Goal: Transaction & Acquisition: Purchase product/service

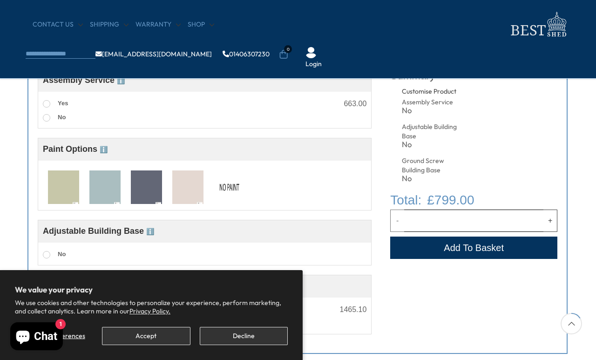
scroll to position [379, 0]
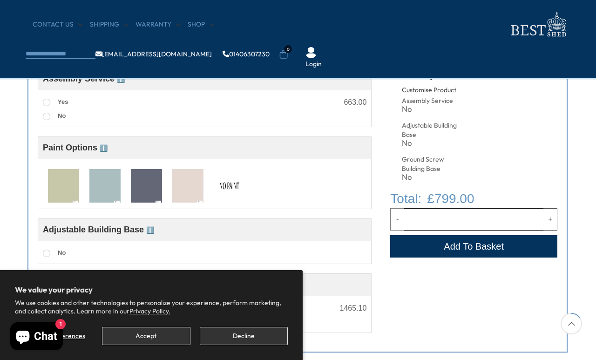
click at [63, 186] on img at bounding box center [63, 186] width 31 height 34
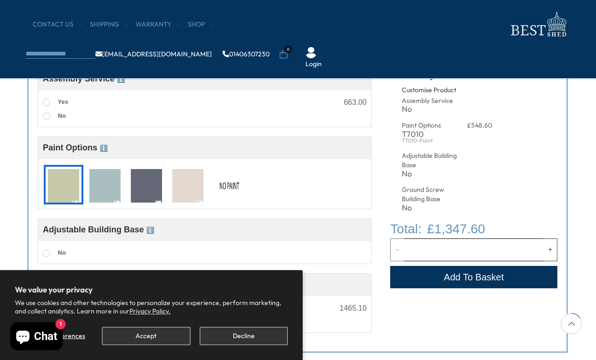
click at [48, 184] on img at bounding box center [63, 186] width 31 height 34
click at [60, 187] on img at bounding box center [63, 186] width 31 height 34
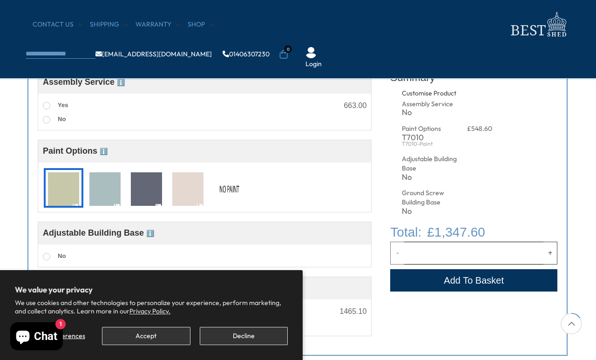
click at [229, 196] on img at bounding box center [229, 189] width 31 height 34
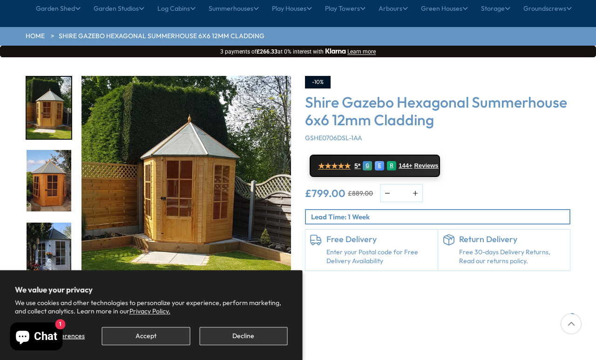
scroll to position [0, 0]
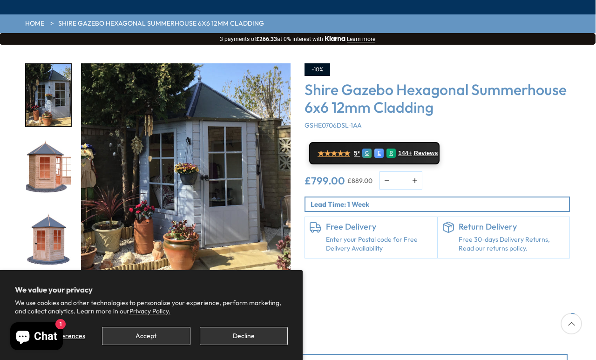
click at [42, 221] on img "5 / 15" at bounding box center [48, 241] width 45 height 62
click at [35, 210] on img "5 / 15" at bounding box center [48, 241] width 45 height 62
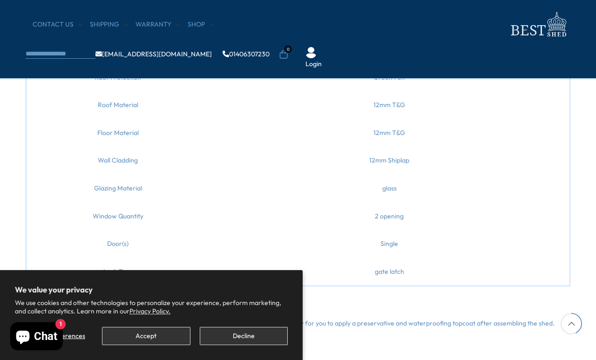
click at [89, 188] on td "Glazing Material" at bounding box center [117, 188] width 183 height 28
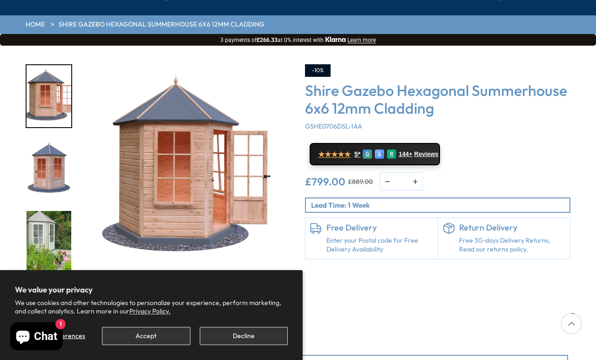
scroll to position [120, 0]
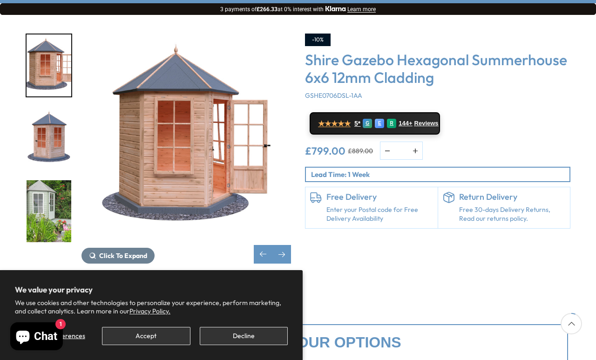
scroll to position [152, 0]
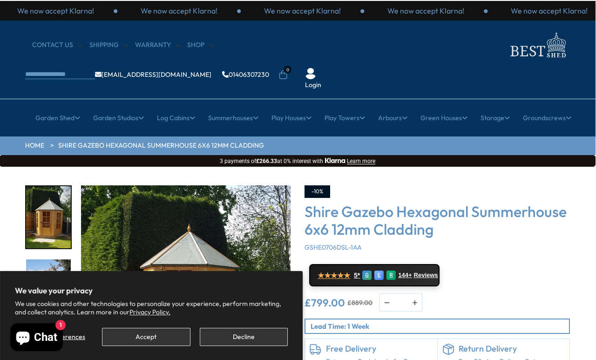
scroll to position [0, 0]
